Goal: Information Seeking & Learning: Learn about a topic

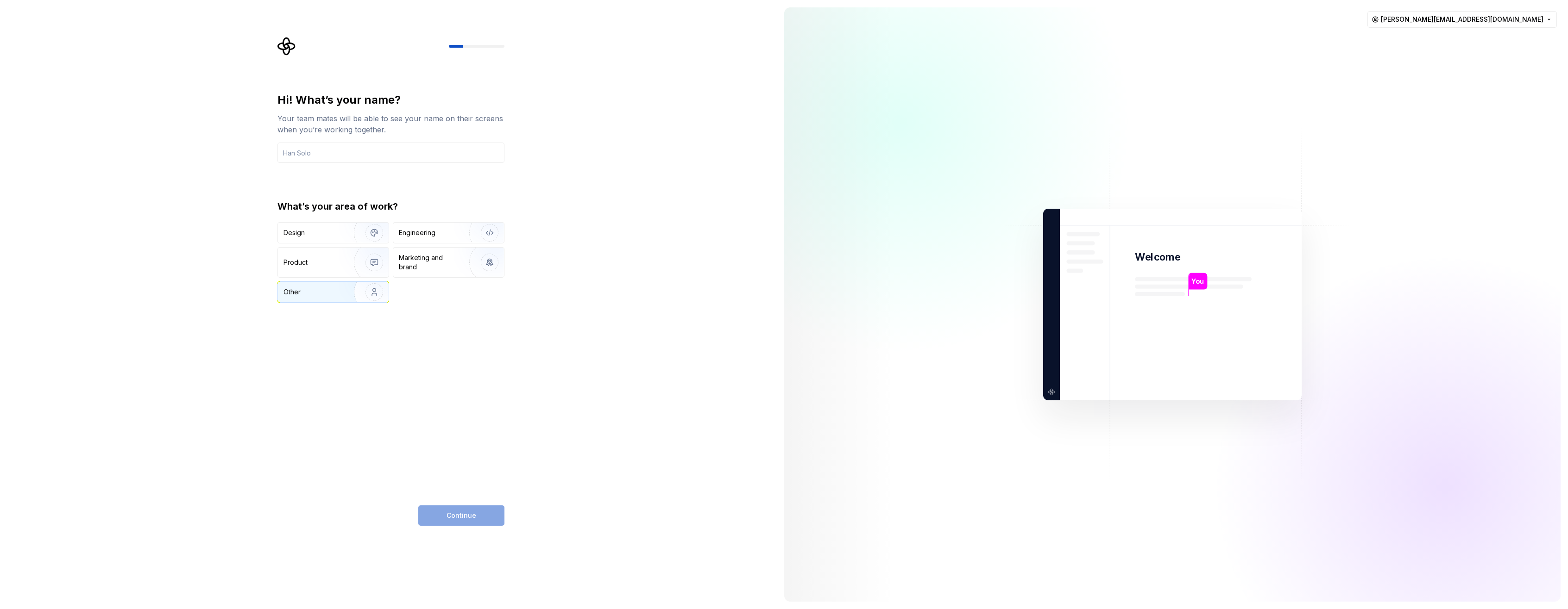
click at [375, 290] on img "button" at bounding box center [368, 292] width 59 height 62
click at [321, 155] on input "text" at bounding box center [391, 152] width 227 height 20
type input "[PERSON_NAME]"
click at [458, 511] on span "Continue" at bounding box center [461, 515] width 30 height 9
click at [296, 153] on input "text" at bounding box center [391, 152] width 227 height 20
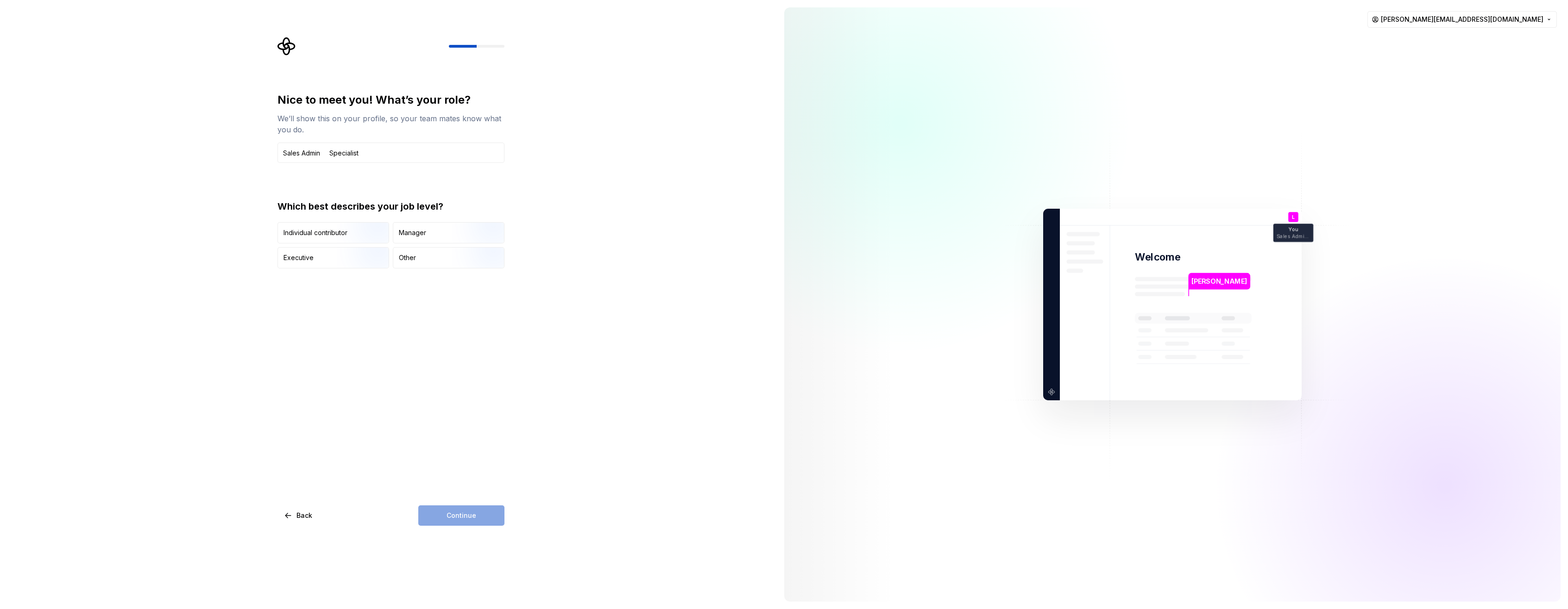
click at [449, 518] on div "Continue" at bounding box center [461, 515] width 86 height 20
drag, startPoint x: 332, startPoint y: 156, endPoint x: 340, endPoint y: 155, distance: 8.1
click at [332, 156] on input "Sales Admin Specialist" at bounding box center [391, 152] width 227 height 20
type input "Sales Admin Specialist"
click at [421, 260] on div "Other" at bounding box center [449, 257] width 111 height 20
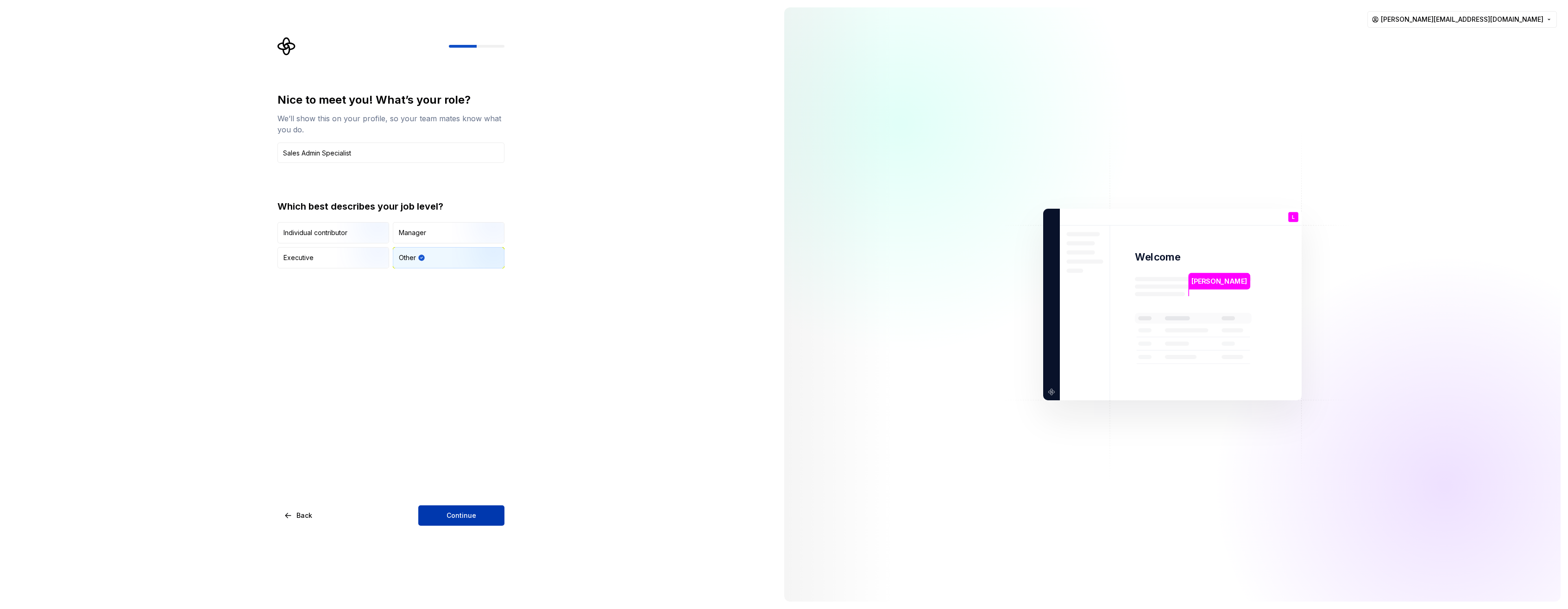
click at [471, 512] on span "Continue" at bounding box center [461, 515] width 30 height 9
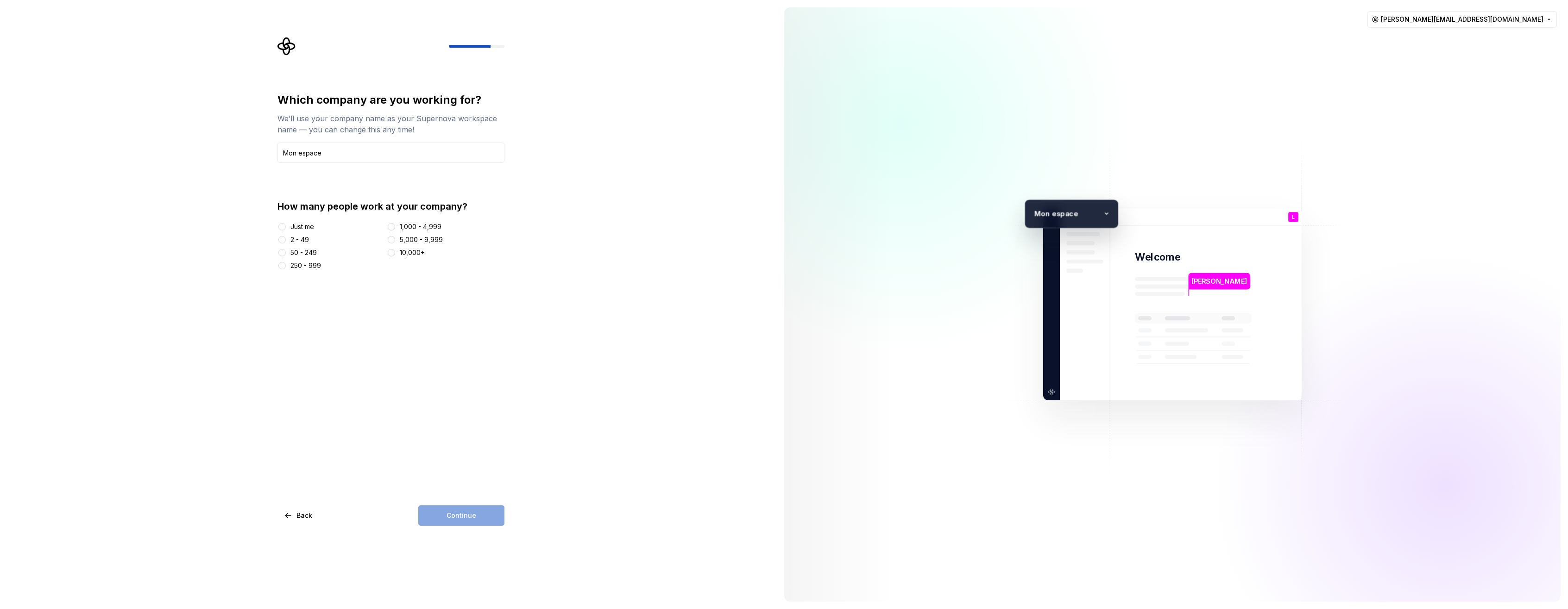
type input "Mon espace"
click at [393, 251] on button "10,000+" at bounding box center [391, 252] width 7 height 7
click at [440, 518] on button "Continue" at bounding box center [461, 515] width 86 height 20
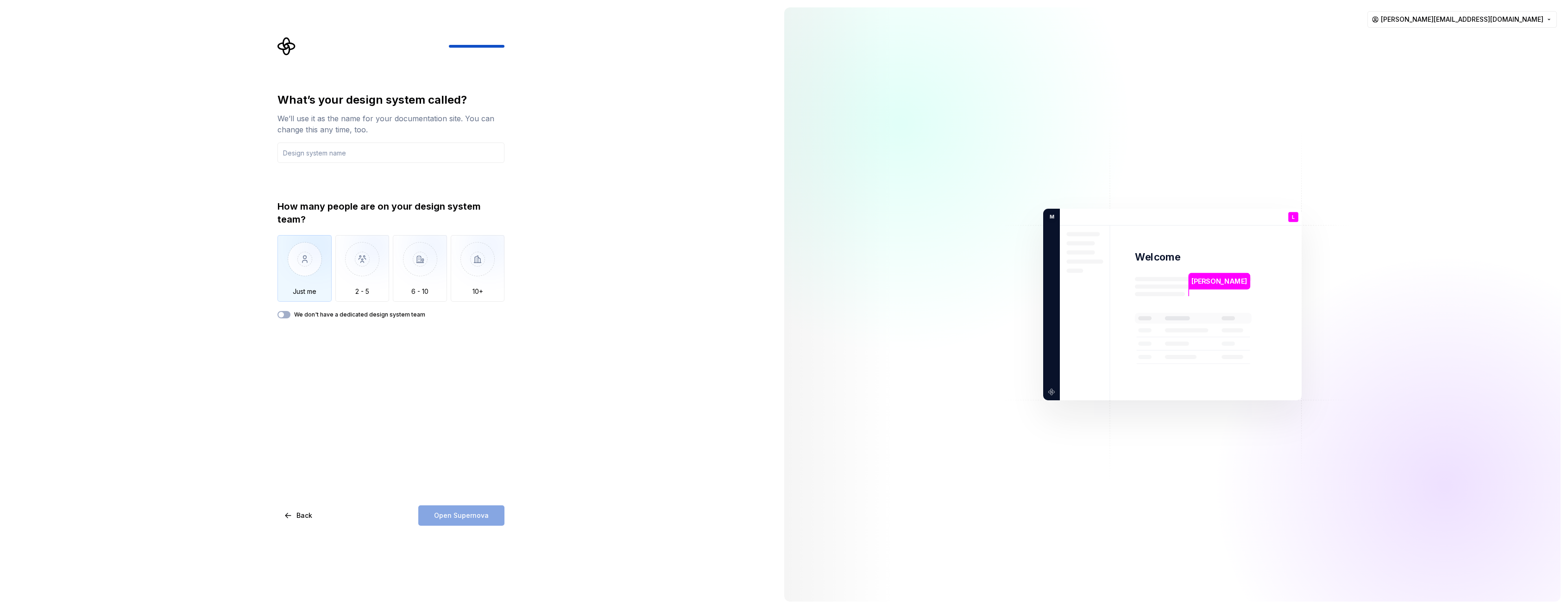
click at [310, 266] on img "button" at bounding box center [304, 266] width 54 height 62
click at [317, 154] on input "text" at bounding box center [391, 152] width 227 height 20
type input "Moi"
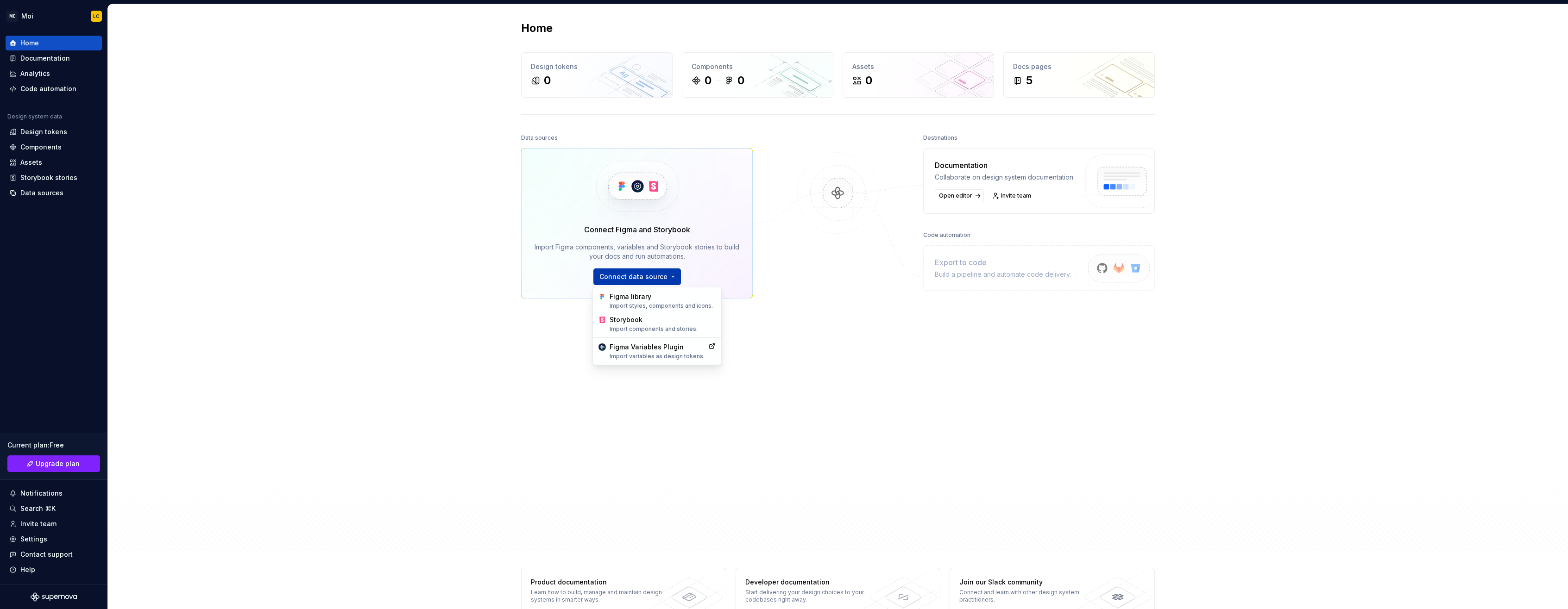
click at [637, 276] on html "ME Moi LC Home Documentation Analytics Code automation Design system data Desig…" at bounding box center [784, 304] width 1568 height 609
click at [819, 296] on html "ME Moi LC Home Documentation Analytics Code automation Design system data Desig…" at bounding box center [784, 304] width 1568 height 609
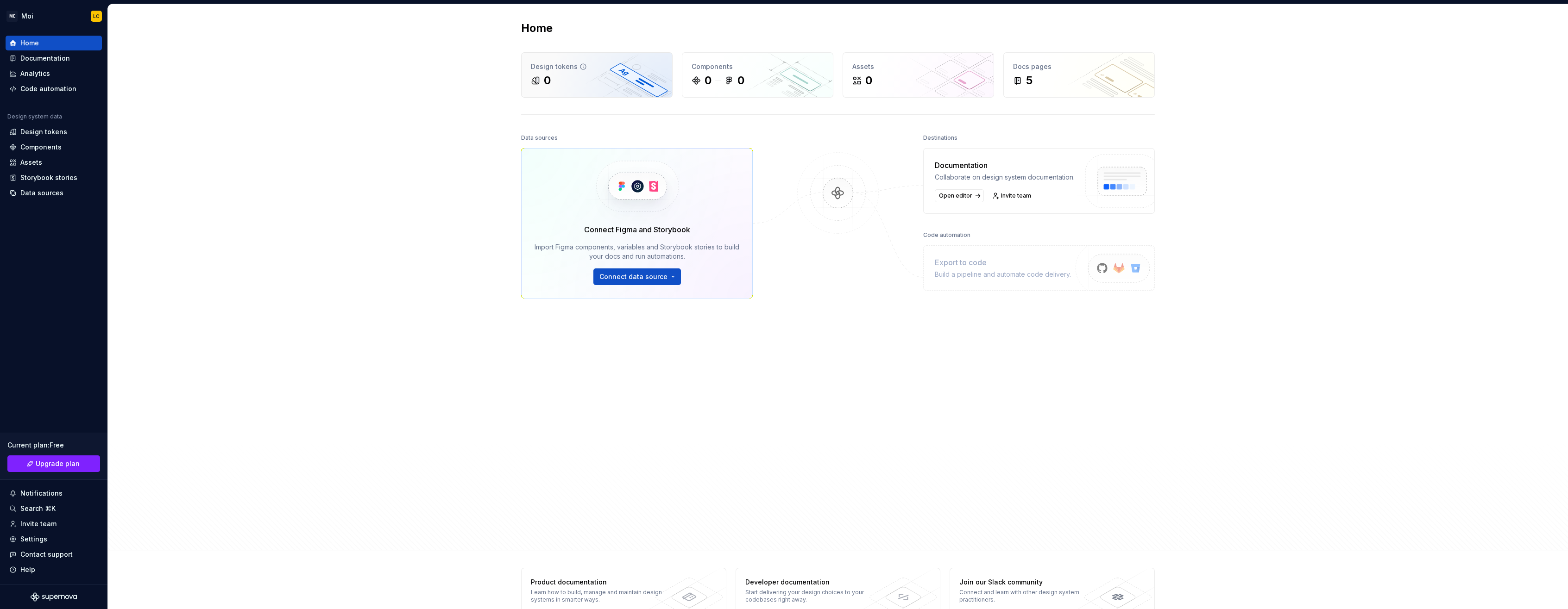
click at [631, 71] on div "Design tokens" at bounding box center [597, 66] width 132 height 9
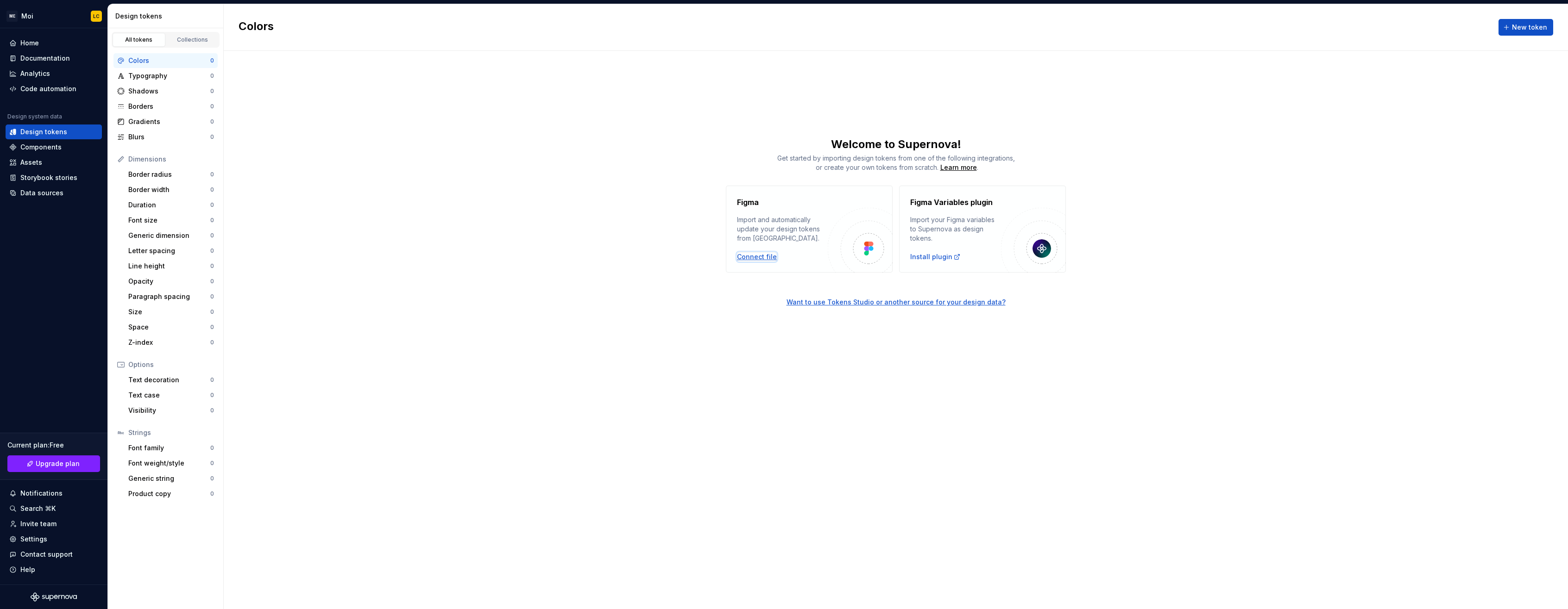
click at [758, 258] on div "Connect file" at bounding box center [757, 257] width 40 height 9
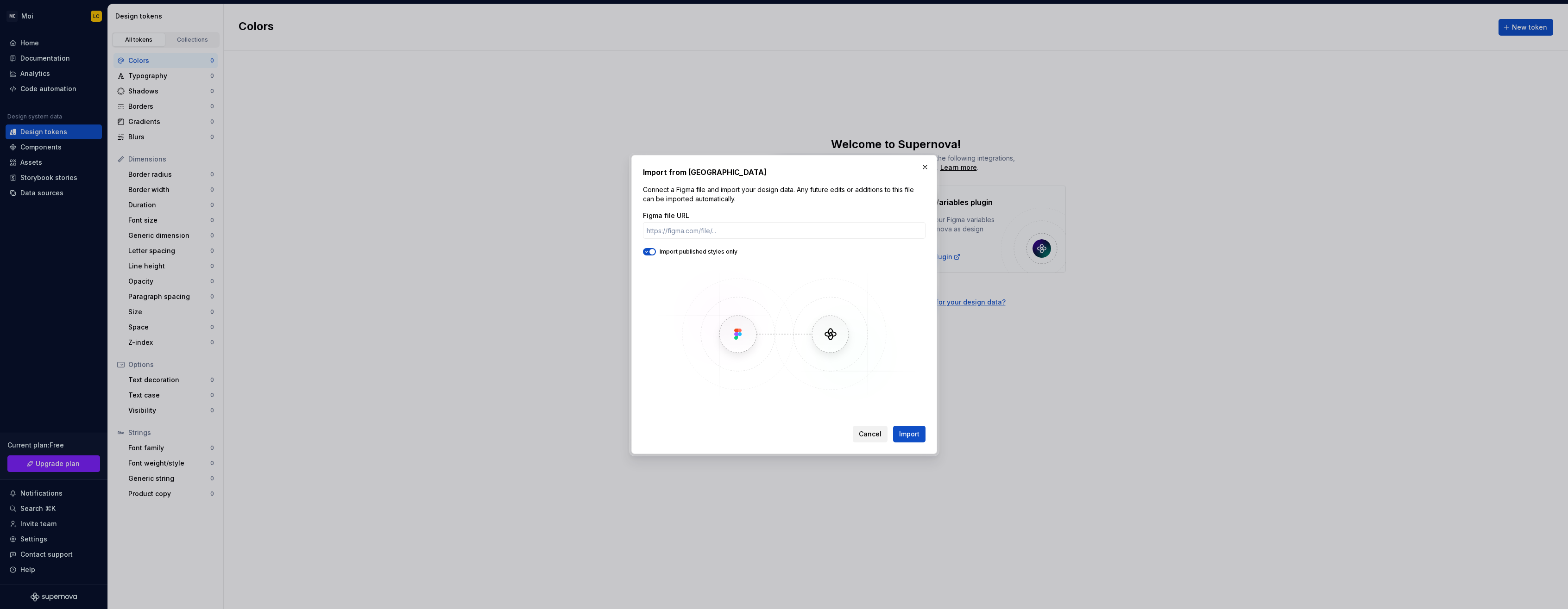
click at [866, 434] on span "Cancel" at bounding box center [870, 434] width 23 height 9
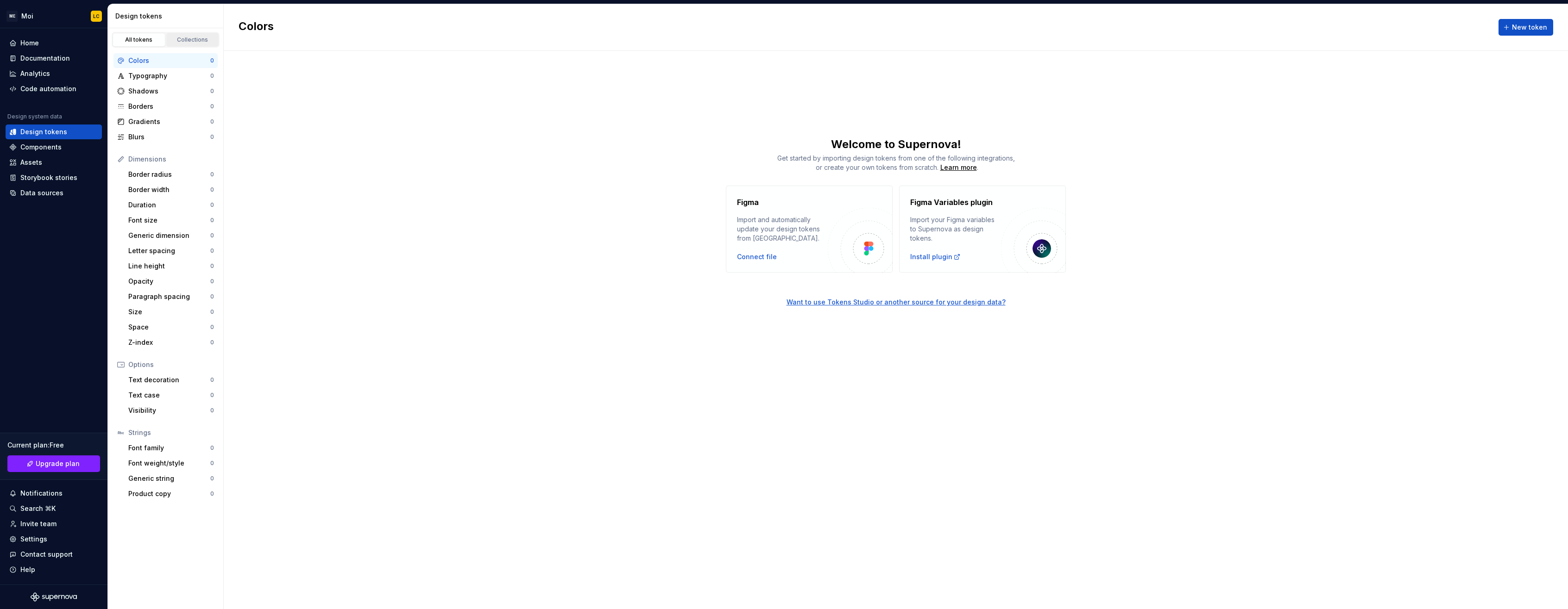
click at [184, 41] on div "Collections" at bounding box center [193, 40] width 46 height 7
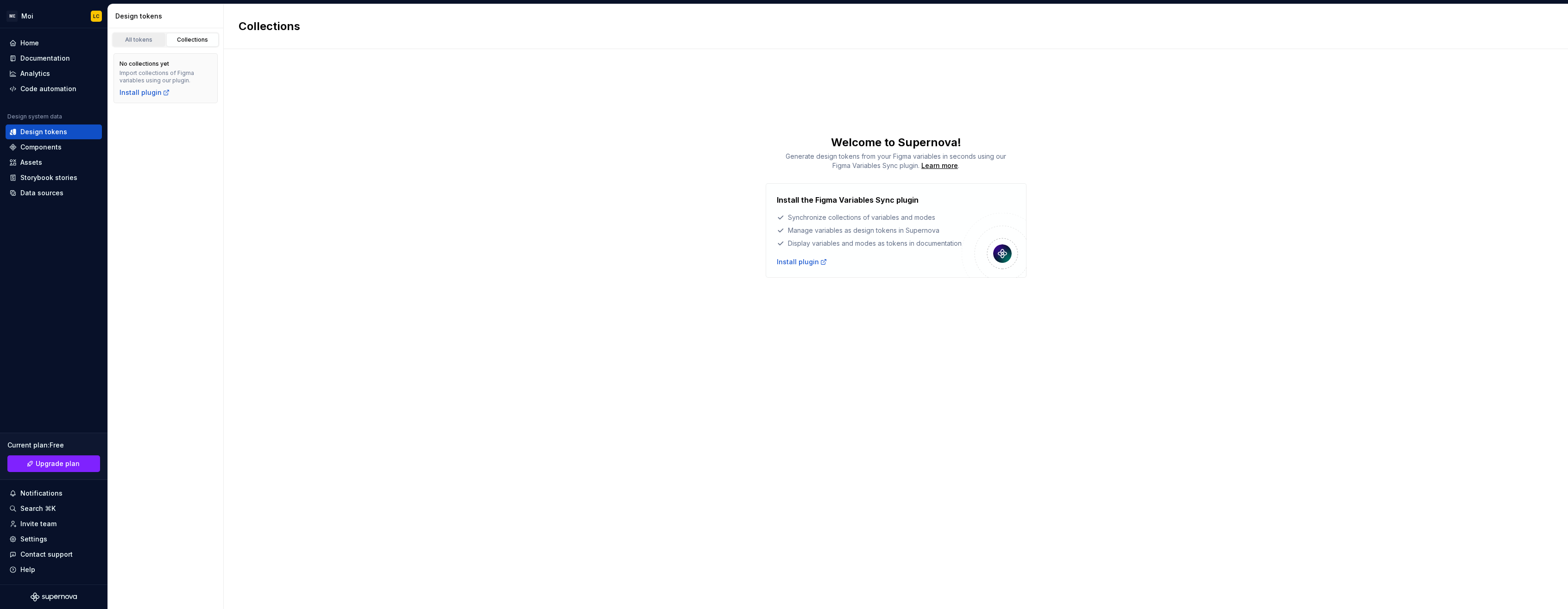
click at [139, 40] on div "All tokens" at bounding box center [139, 40] width 46 height 7
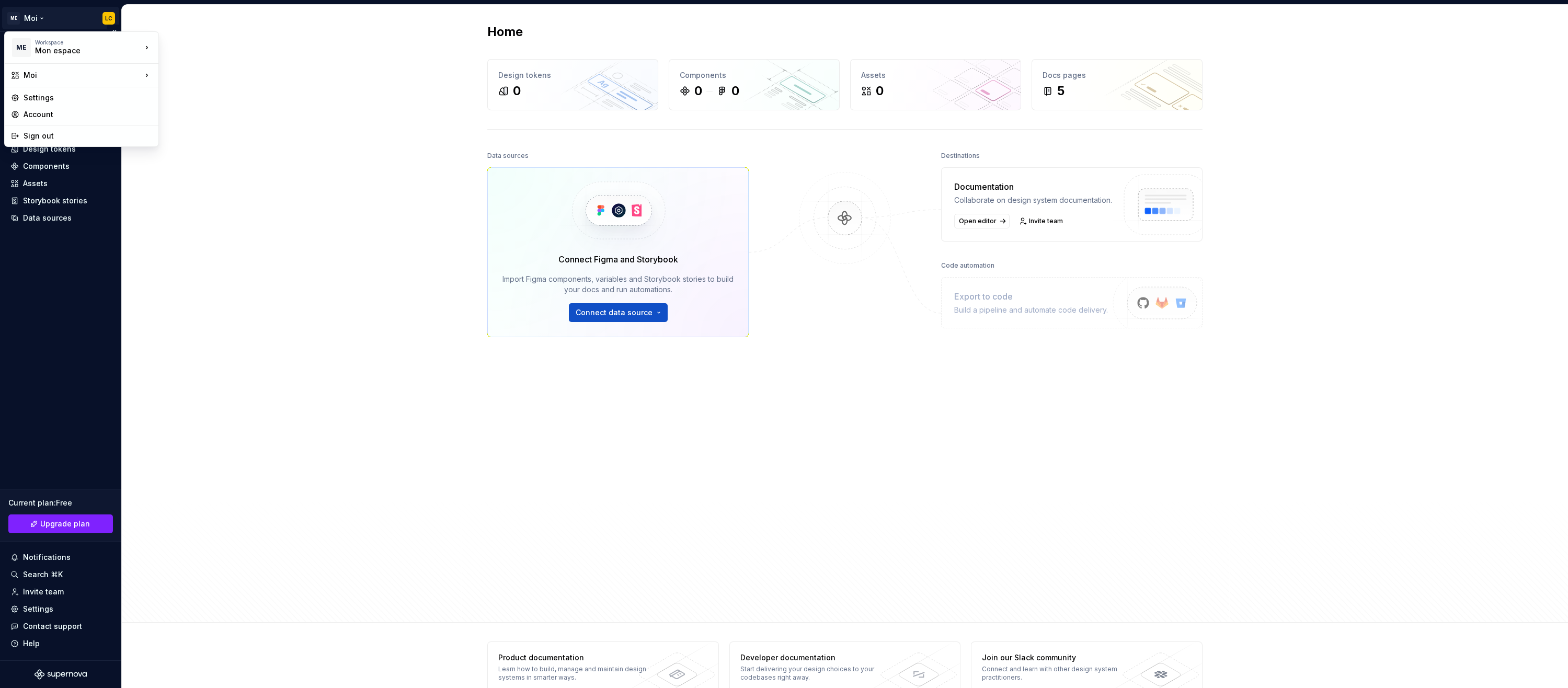
click at [108, 13] on html "ME Moi LC Home Documentation Analytics Code automation Design system data Desig…" at bounding box center [784, 344] width 1568 height 688
click at [78, 117] on div "Account" at bounding box center [87, 114] width 128 height 10
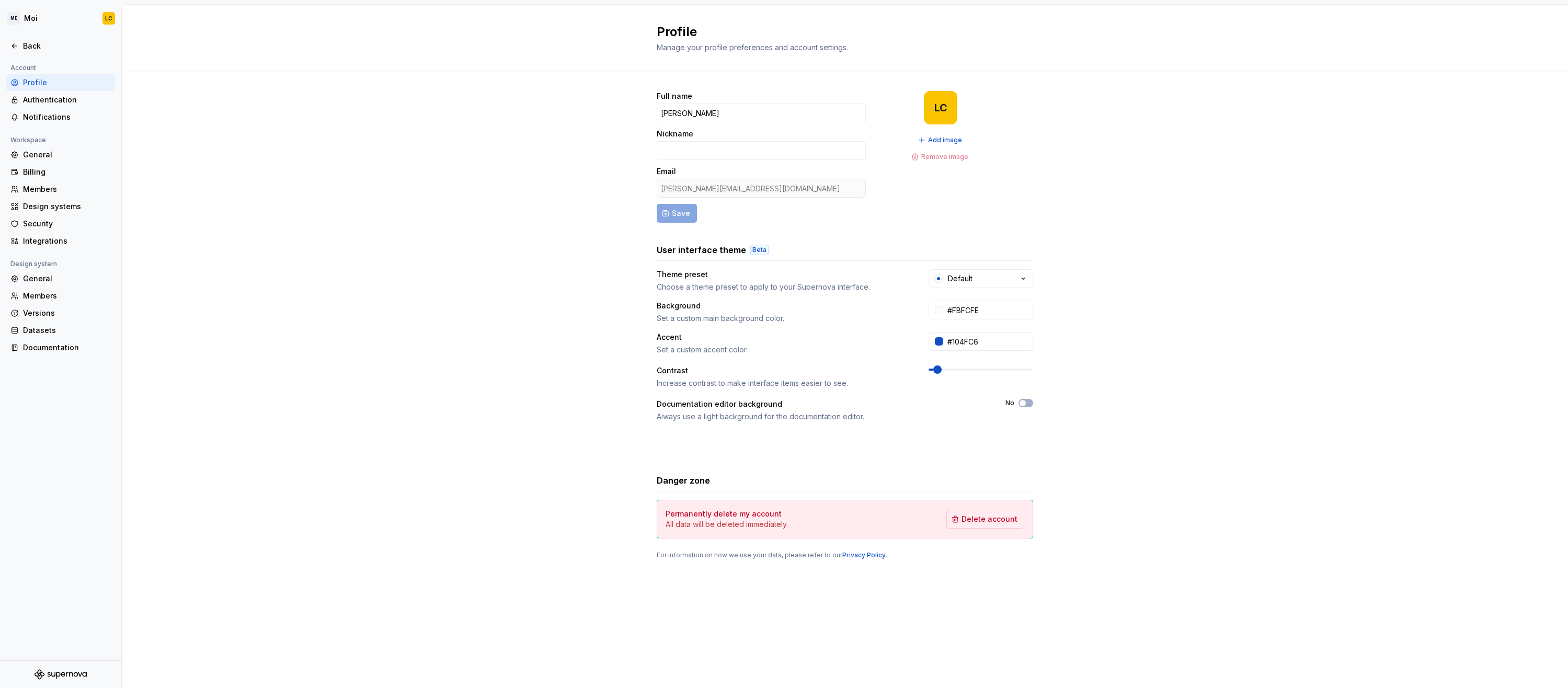
click at [761, 192] on div "laurence.cavin78@gmail.com" at bounding box center [761, 188] width 209 height 19
click at [673, 219] on form "Full name Laurence Cavin Nickname Email laurence.cavin78@gmail.com Save" at bounding box center [761, 157] width 209 height 132
click at [704, 188] on div "laurence.cavin78@gmail.com" at bounding box center [761, 188] width 209 height 19
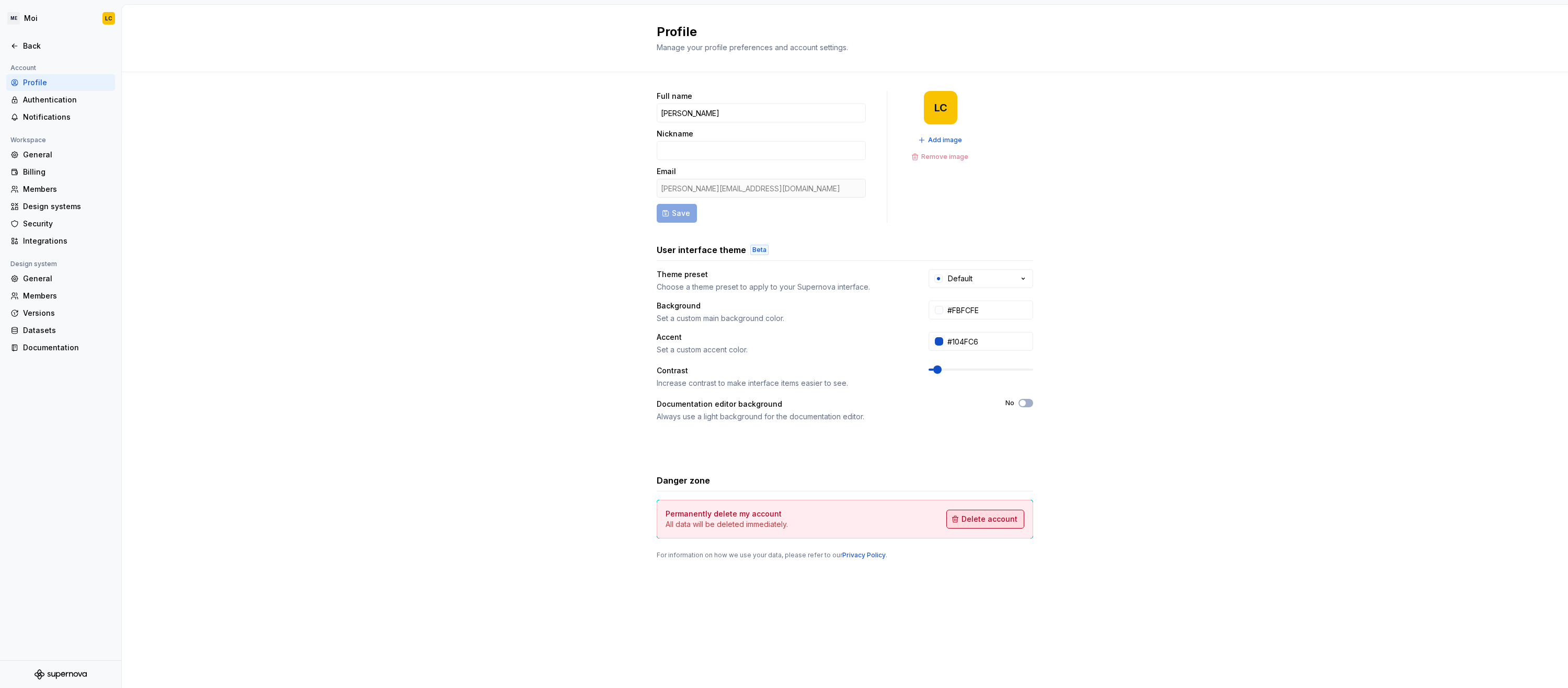
click at [996, 520] on span "Delete account" at bounding box center [989, 519] width 56 height 10
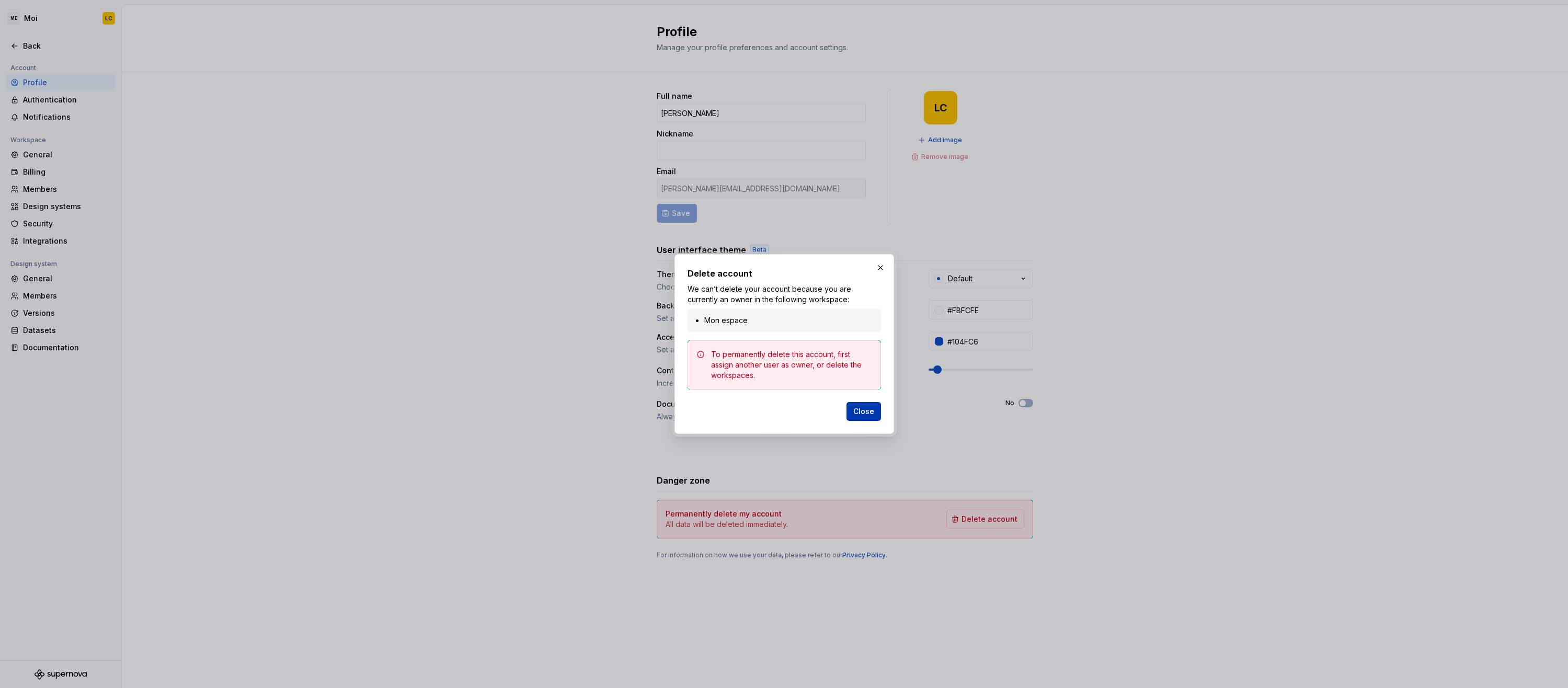
click at [865, 413] on span "Close" at bounding box center [864, 411] width 21 height 10
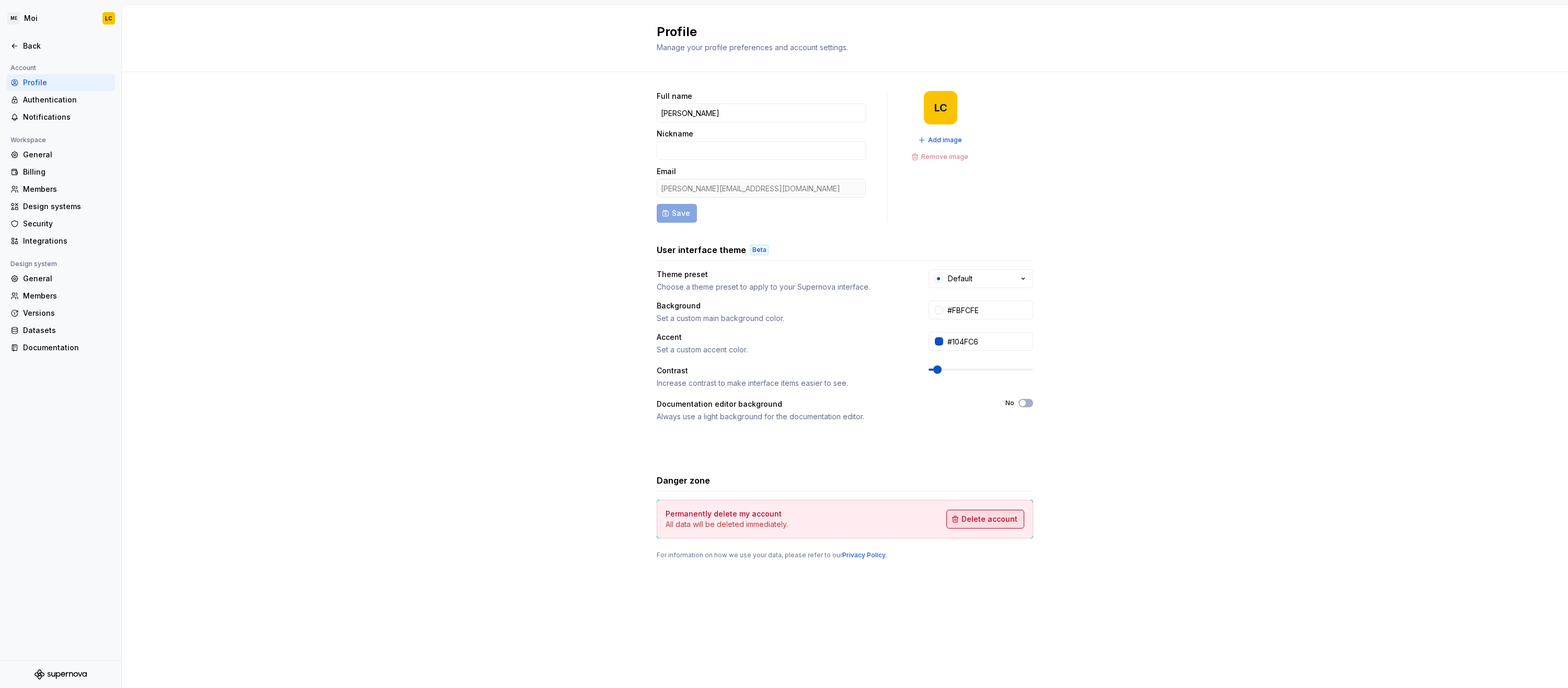
click at [976, 524] on span "Delete account" at bounding box center [989, 519] width 56 height 10
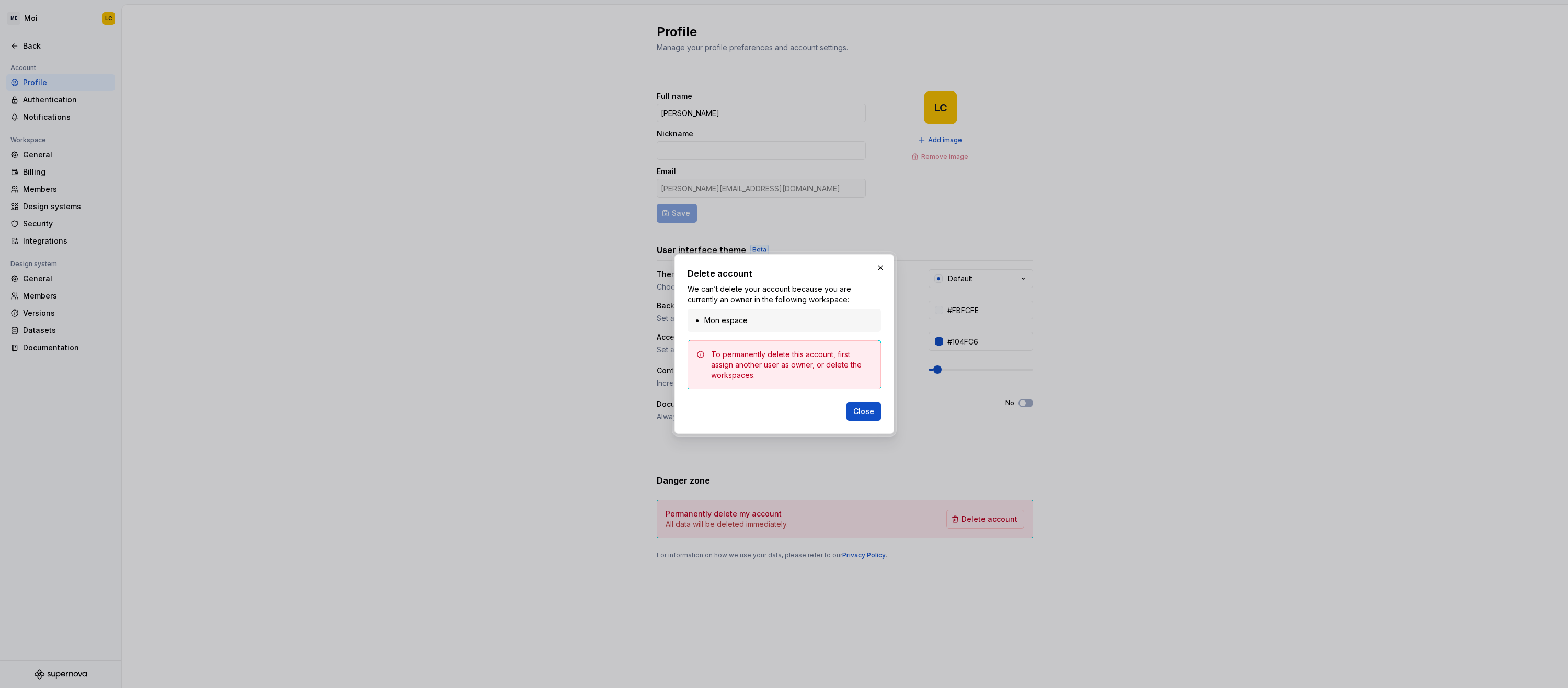
click at [751, 359] on div "To permanently delete this account, first assign another user as owner, or dele…" at bounding box center [792, 365] width 161 height 32
click at [885, 266] on button "button" at bounding box center [880, 267] width 14 height 14
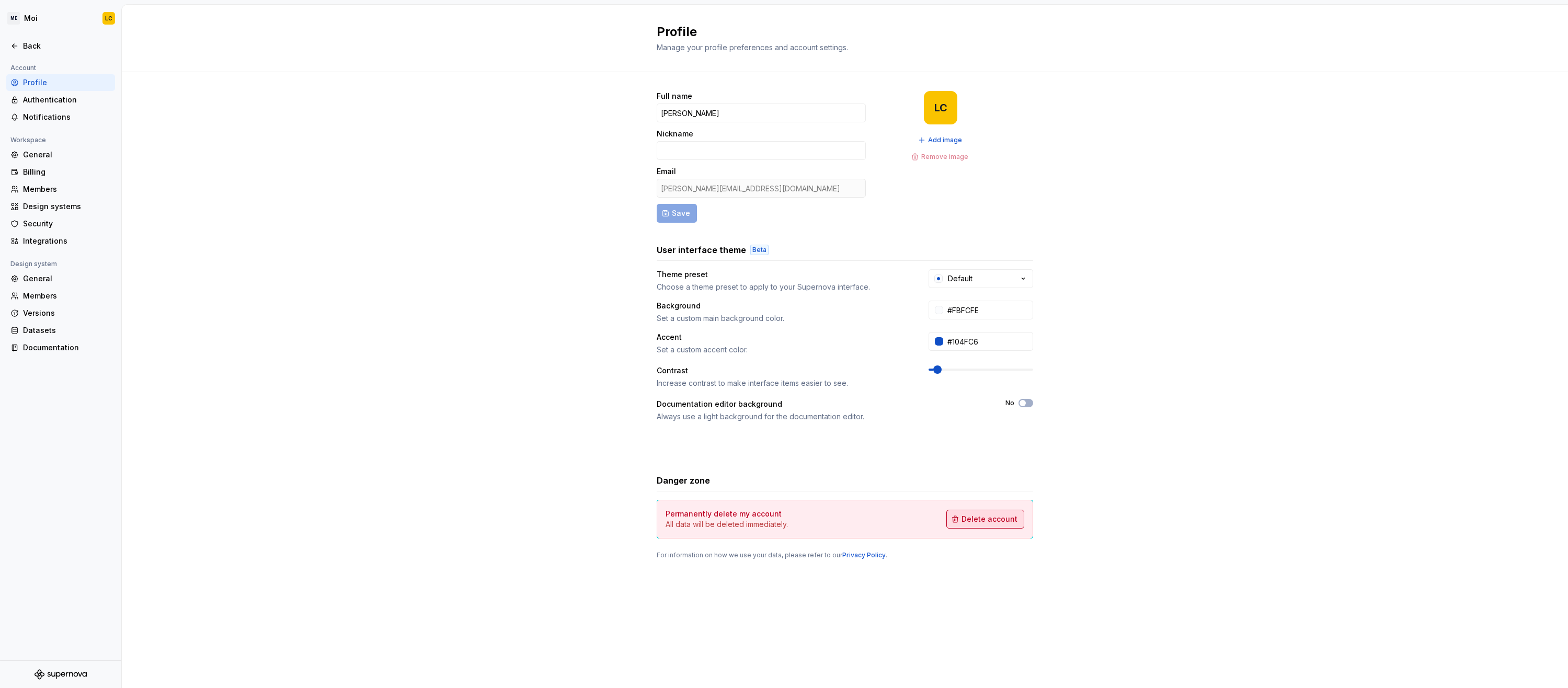
click at [973, 518] on span "Delete account" at bounding box center [989, 519] width 56 height 10
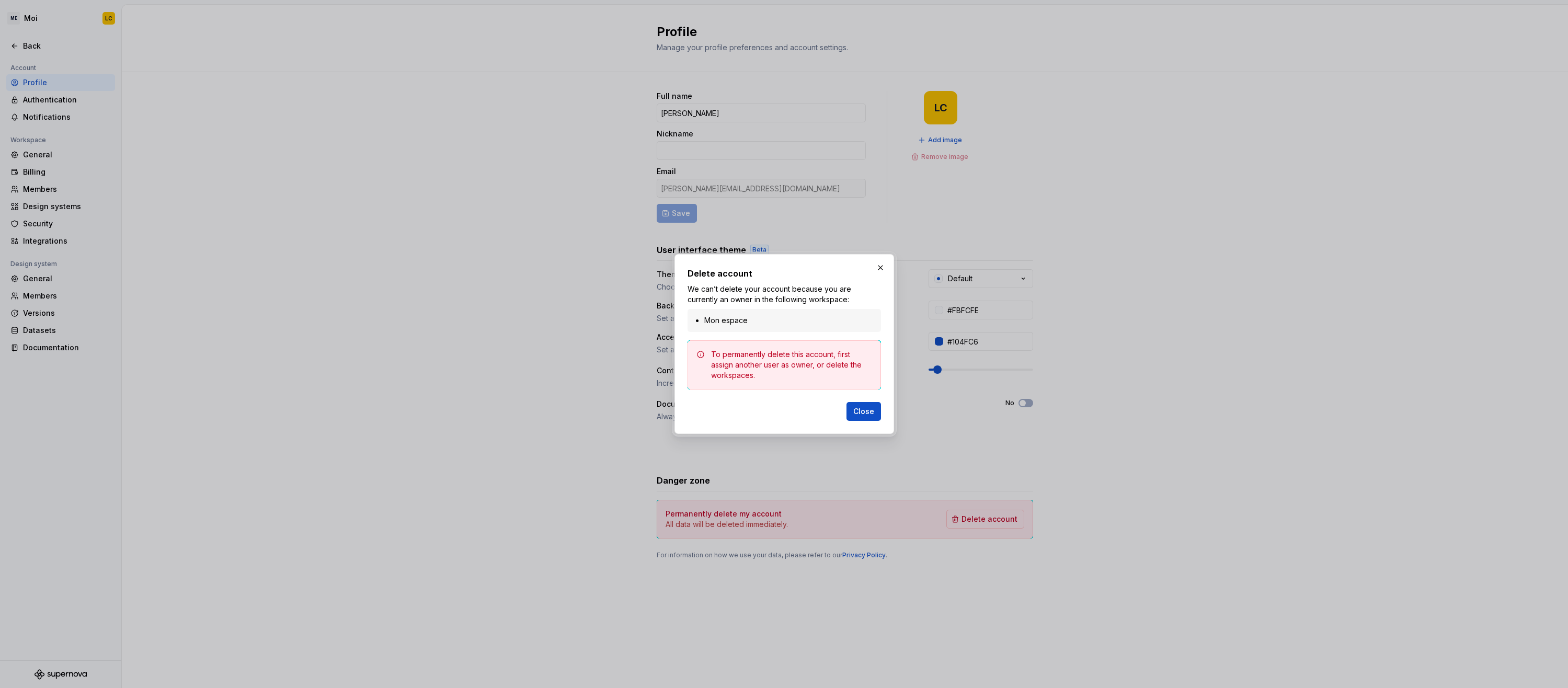
click at [857, 410] on span "Close" at bounding box center [864, 411] width 21 height 10
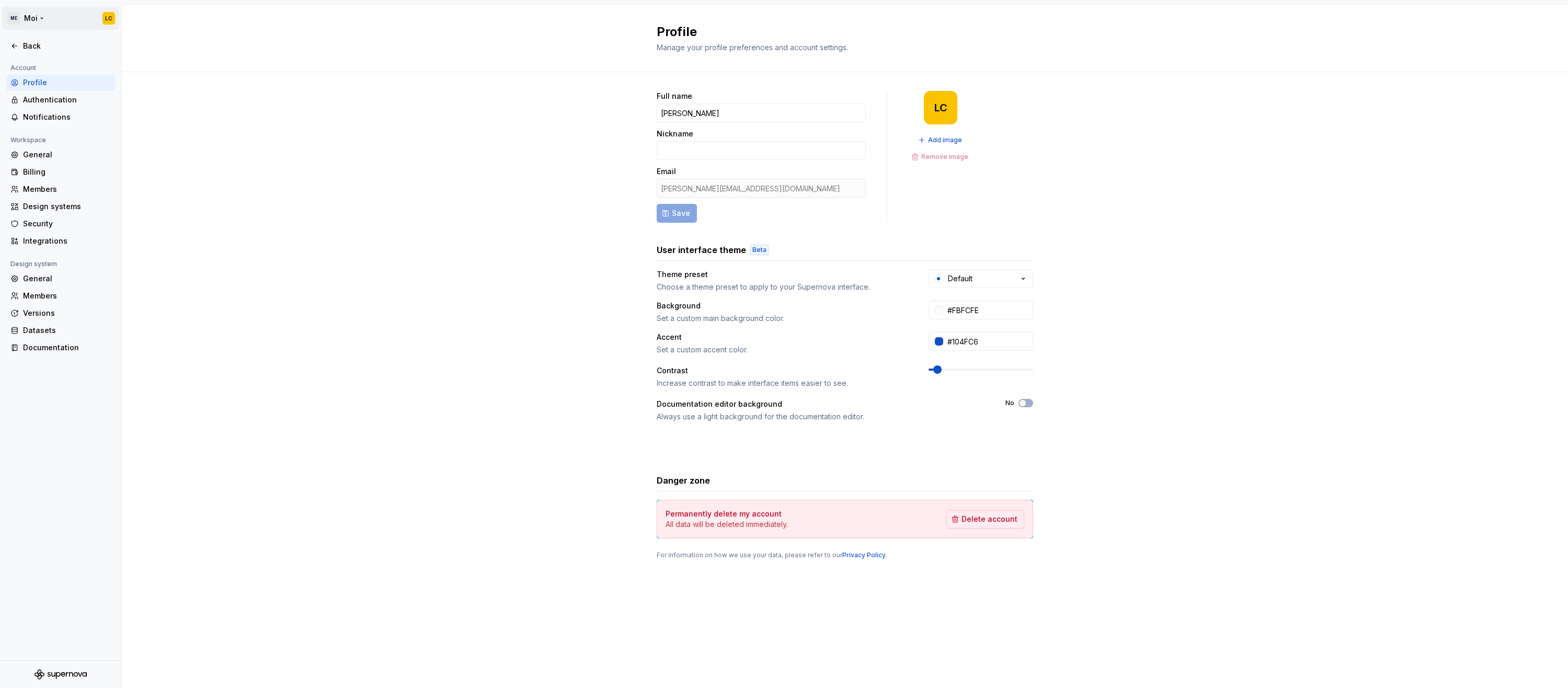
click at [107, 16] on html "ME Moi LC Back Account Profile Authentication Notifications Workspace General B…" at bounding box center [784, 344] width 1568 height 688
click at [86, 70] on div "Sign out" at bounding box center [87, 74] width 128 height 10
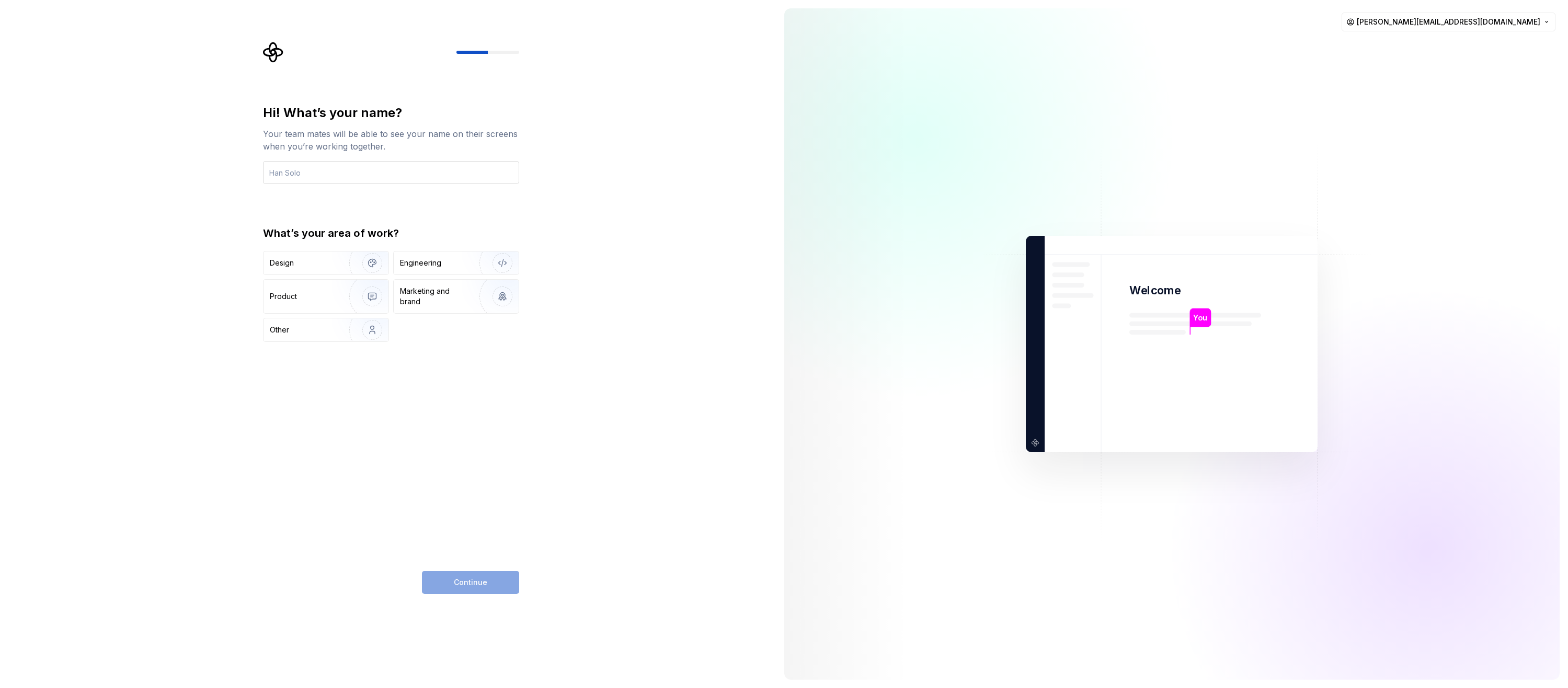
click at [313, 173] on input "text" at bounding box center [391, 172] width 256 height 23
type input "[PERSON_NAME]"
click at [311, 325] on div "Other" at bounding box center [300, 330] width 61 height 10
click at [452, 579] on button "Continue" at bounding box center [471, 582] width 98 height 23
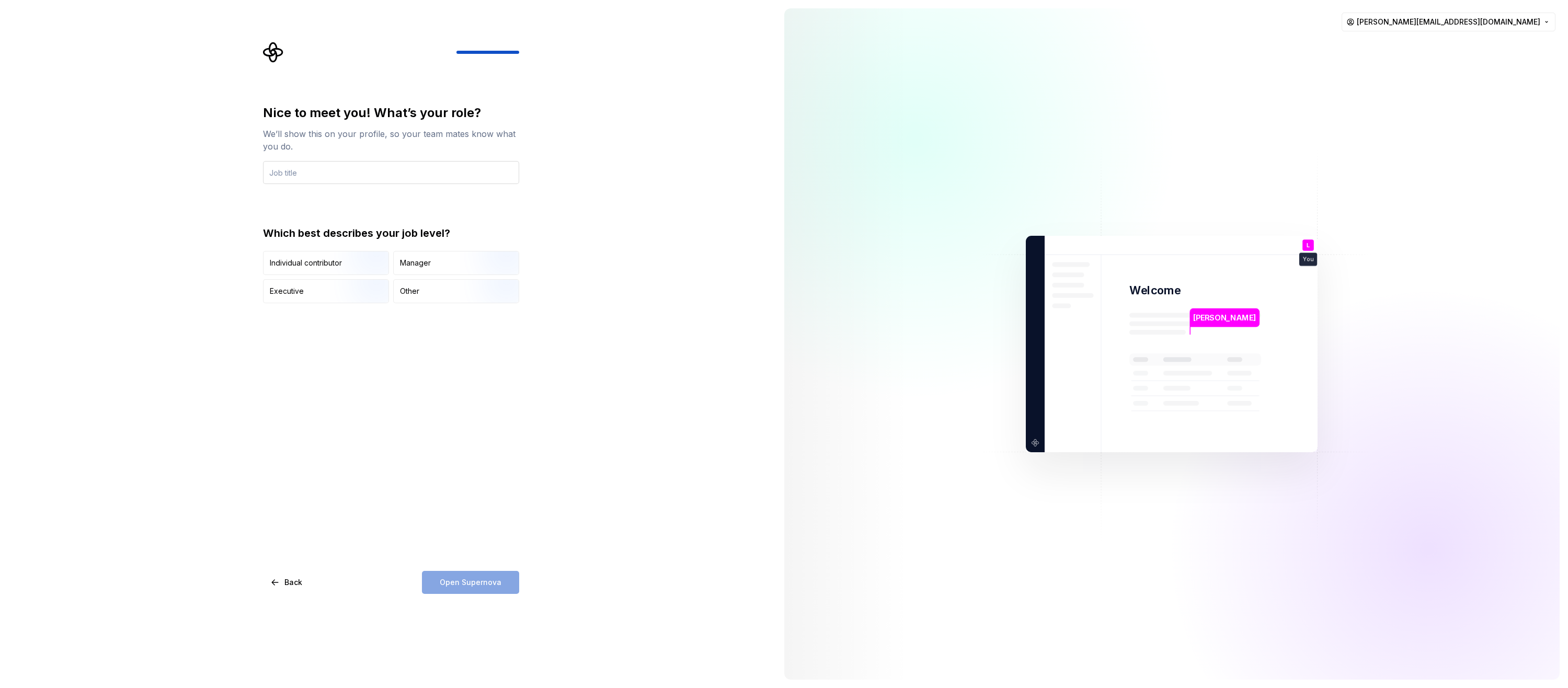
click at [300, 175] on input "text" at bounding box center [391, 172] width 256 height 23
click at [324, 173] on input "Sales Admin Specialist" at bounding box center [391, 172] width 256 height 23
type input "Sales Admin Specialist"
click at [404, 293] on div "Other" at bounding box center [410, 291] width 19 height 10
click at [458, 581] on span "Open Supernova" at bounding box center [471, 582] width 62 height 10
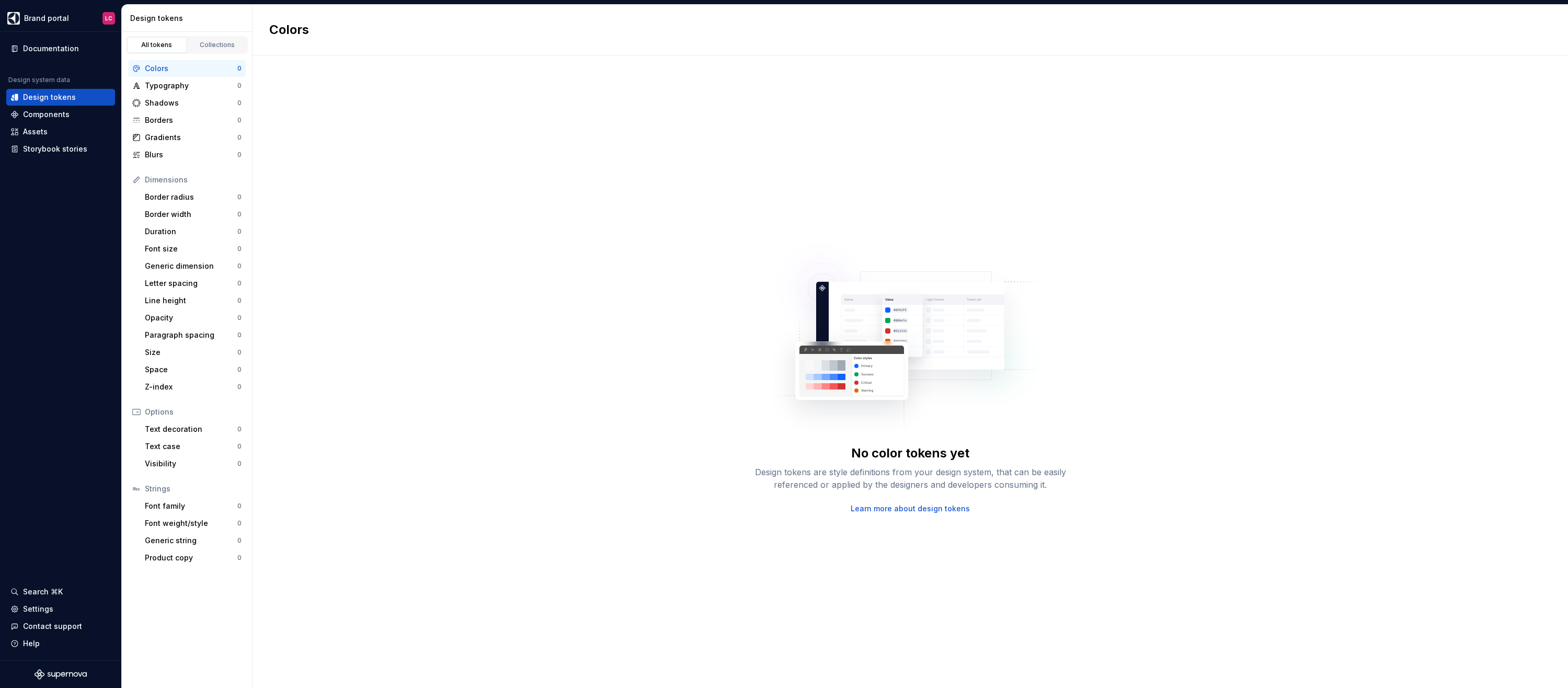
click at [165, 71] on div "Colors" at bounding box center [191, 68] width 93 height 10
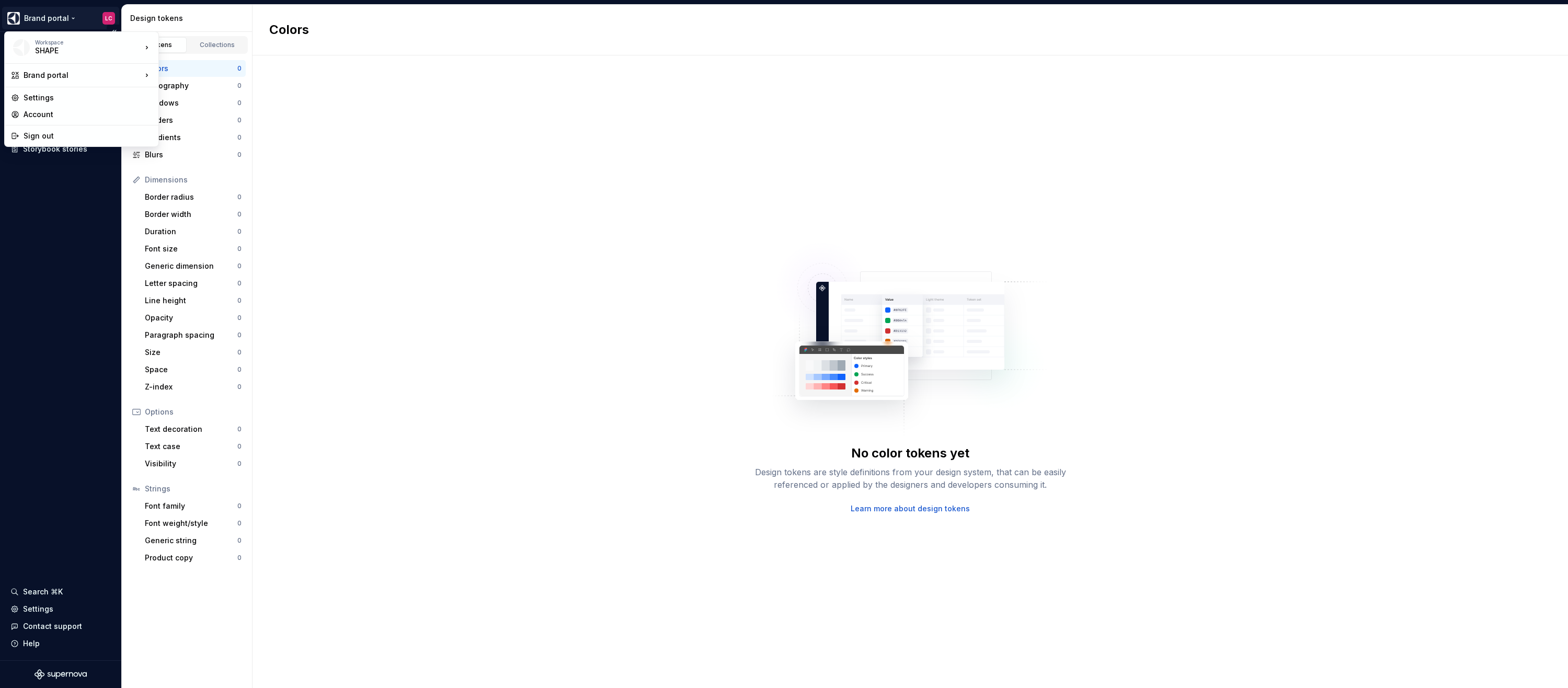
click at [74, 18] on html "Brand portal LC Documentation Design system data Design tokens Components Asset…" at bounding box center [784, 344] width 1568 height 688
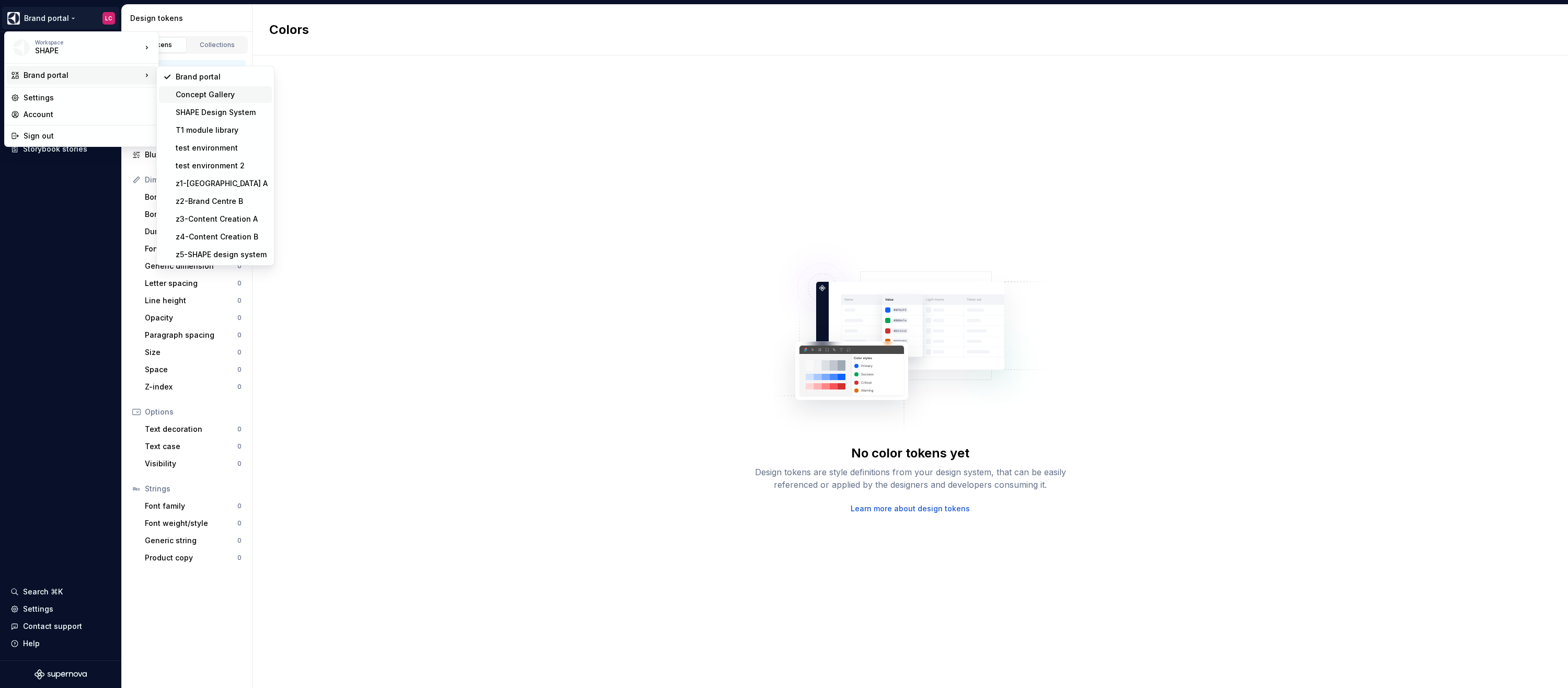
click at [216, 97] on div "Concept Gallery" at bounding box center [222, 94] width 92 height 10
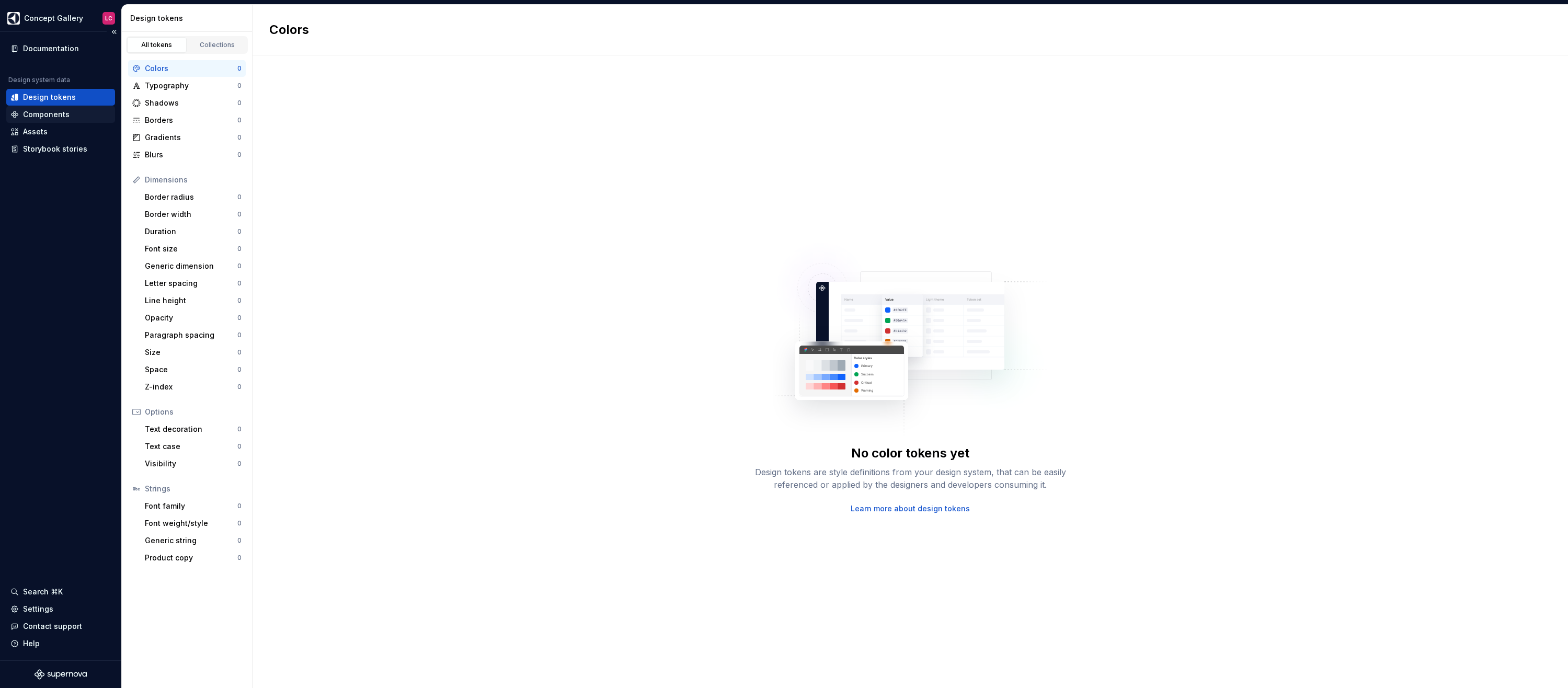
click at [56, 107] on div "Components" at bounding box center [60, 114] width 109 height 16
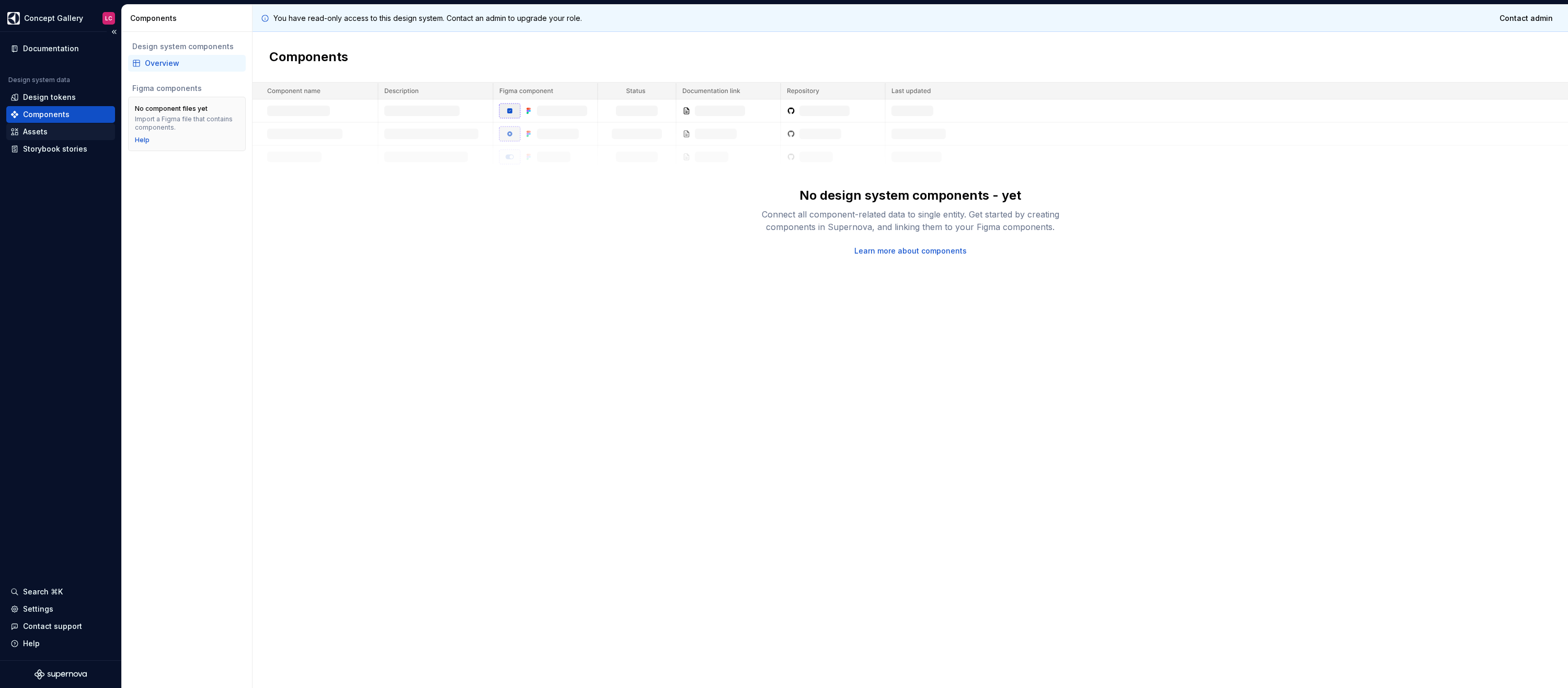
click at [54, 130] on div "Assets" at bounding box center [60, 131] width 100 height 10
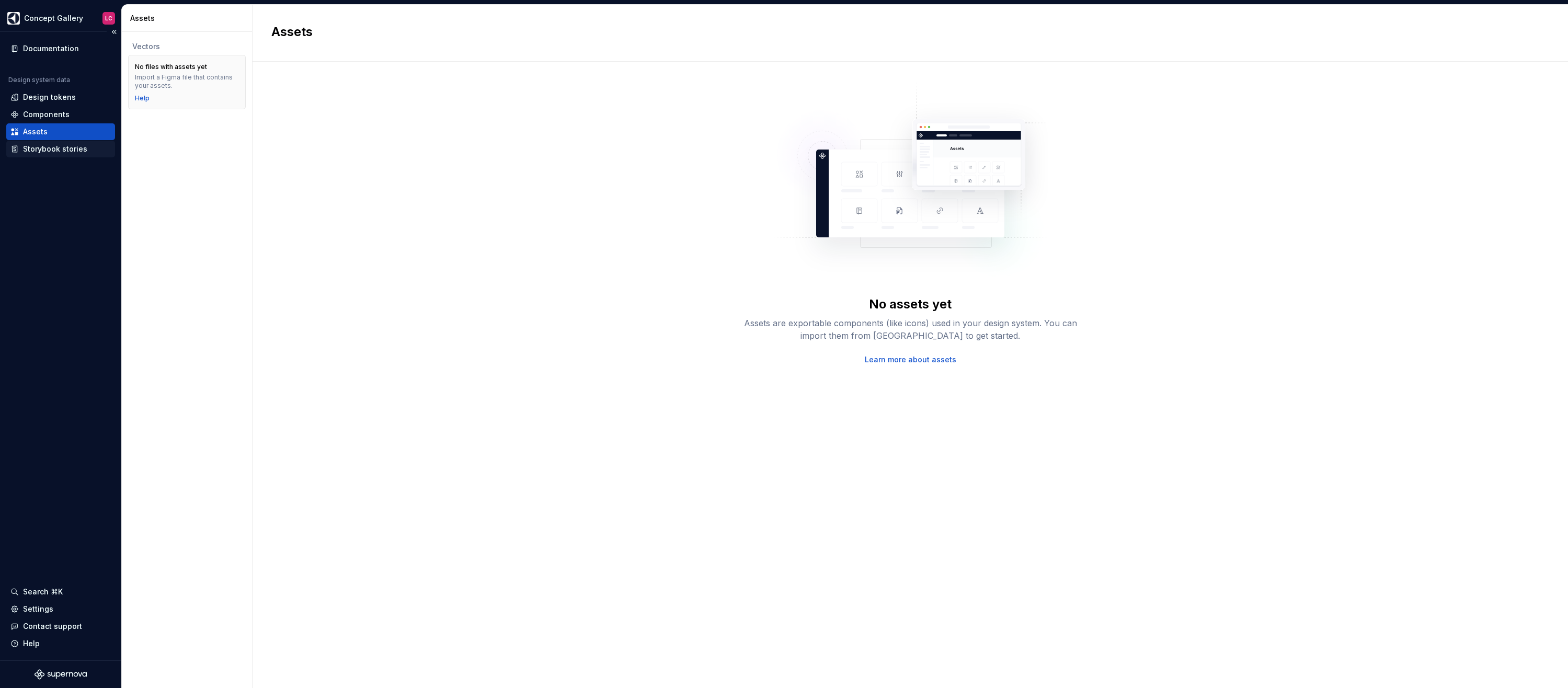
click at [61, 148] on div "Storybook stories" at bounding box center [55, 148] width 65 height 10
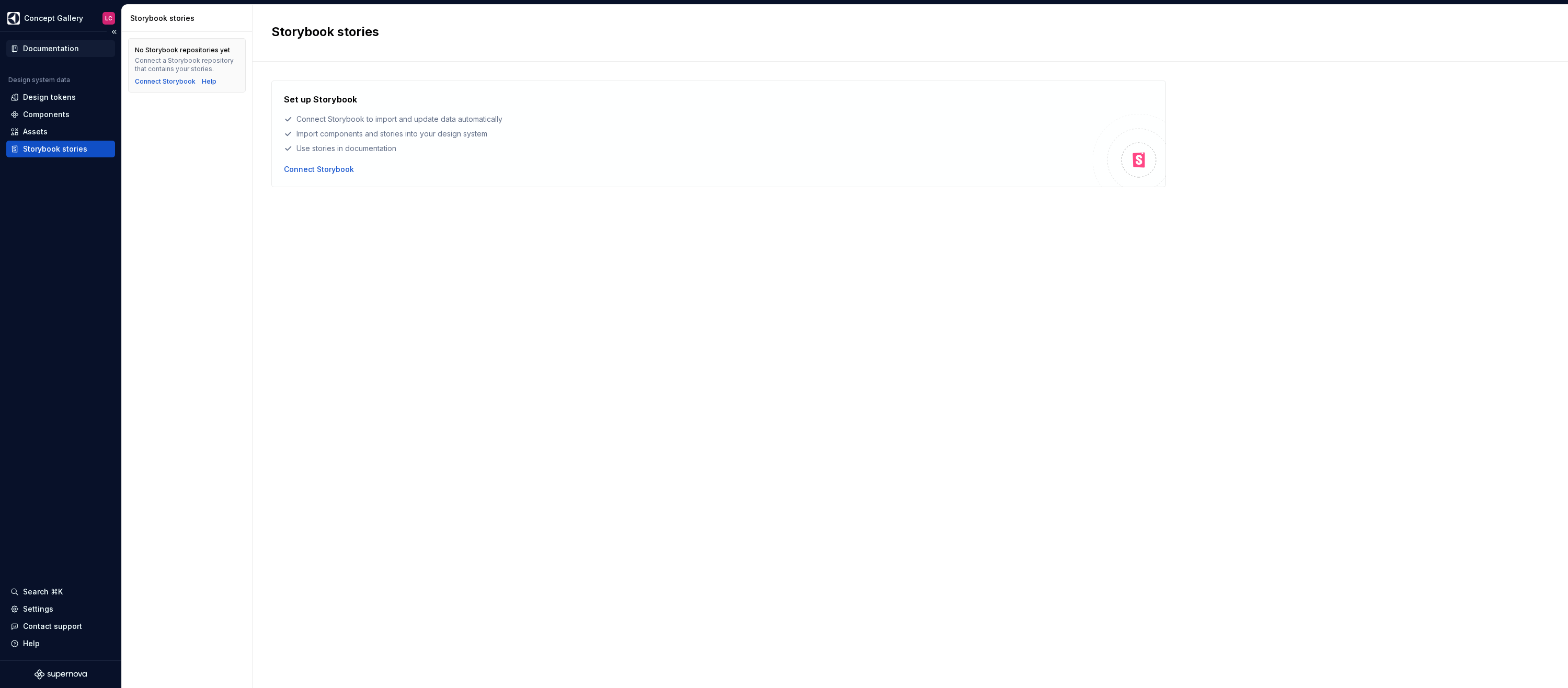
click at [43, 49] on div "Documentation" at bounding box center [50, 48] width 56 height 10
